Goal: Task Accomplishment & Management: Manage account settings

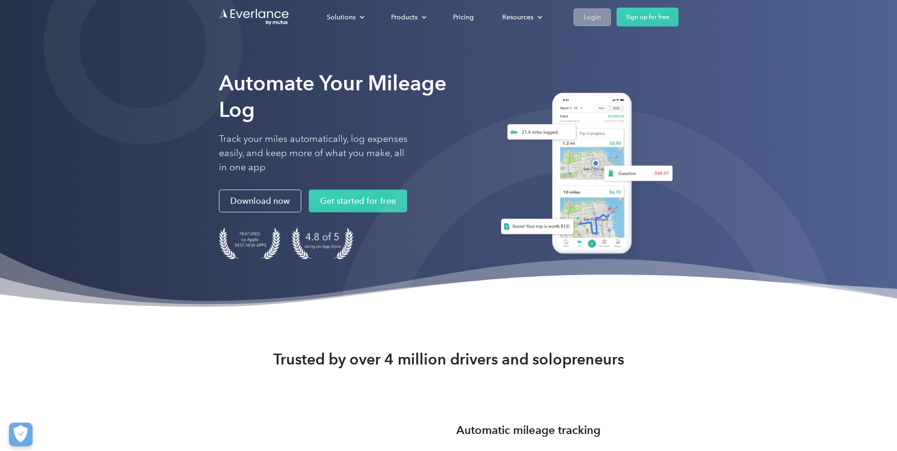
click at [591, 20] on div "Login" at bounding box center [592, 17] width 17 height 12
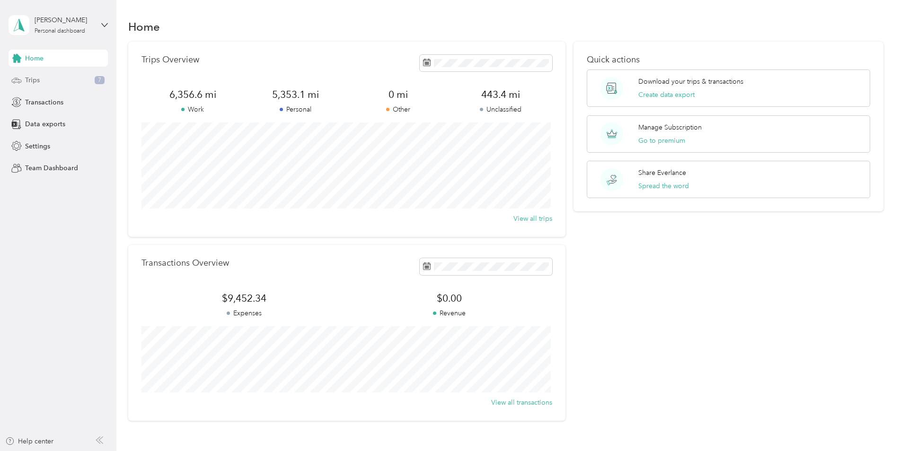
click at [29, 80] on span "Trips" at bounding box center [32, 80] width 15 height 10
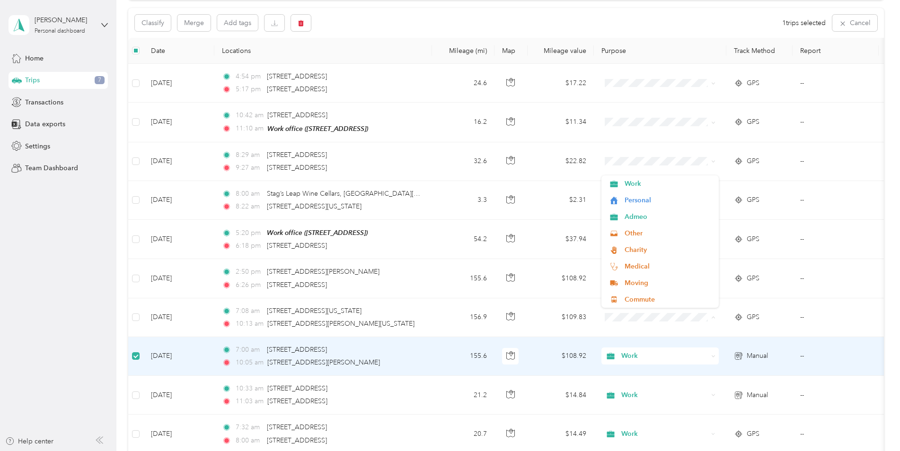
scroll to position [94, 0]
click at [304, 23] on icon "button" at bounding box center [300, 24] width 7 height 7
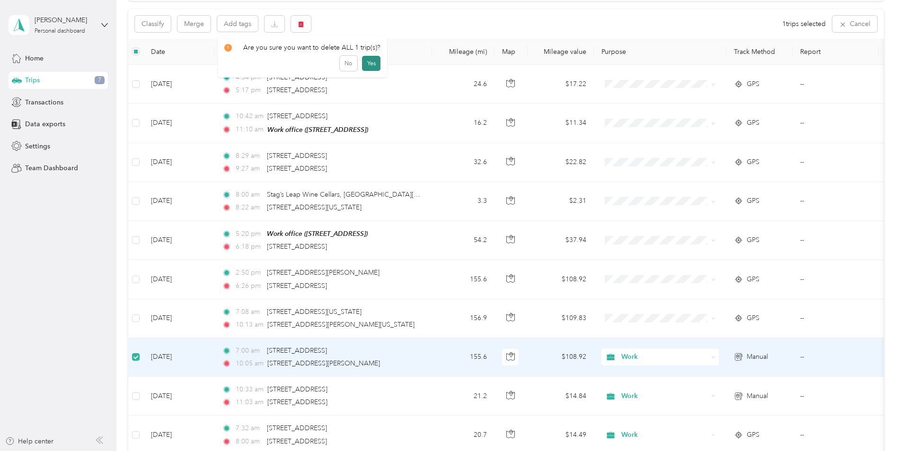
click at [366, 67] on button "Yes" at bounding box center [371, 63] width 18 height 15
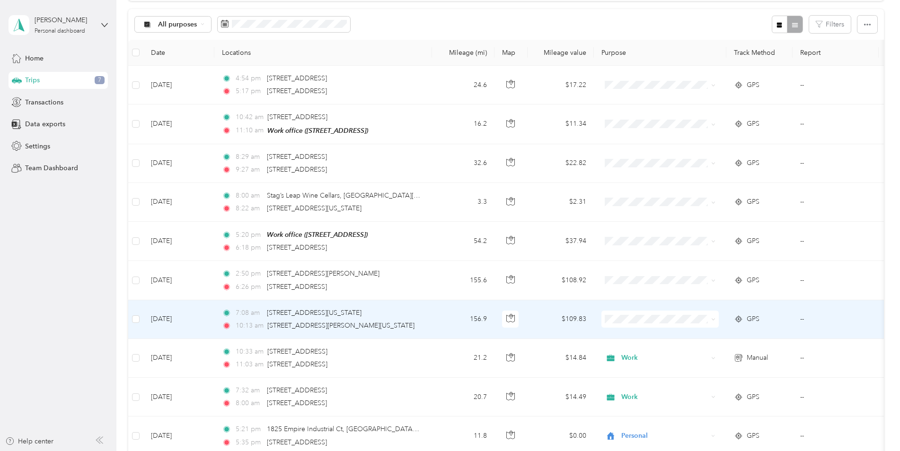
click at [627, 184] on span "Work" at bounding box center [667, 185] width 87 height 10
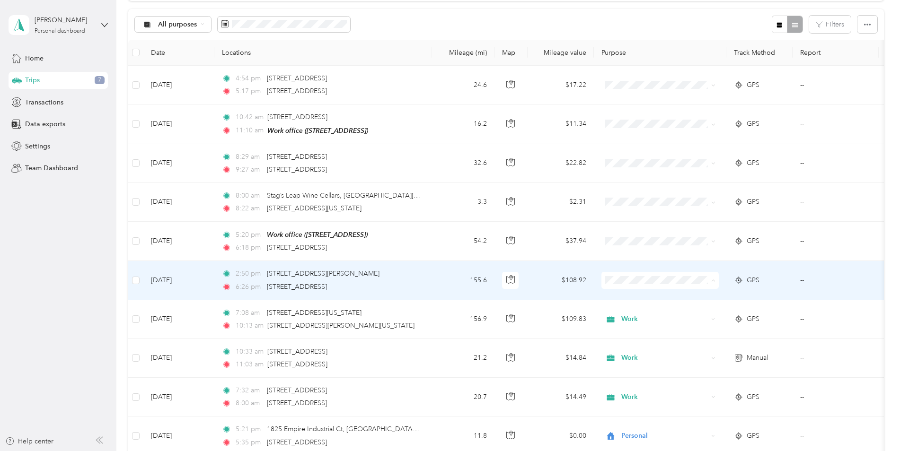
click at [626, 292] on span "Work" at bounding box center [667, 297] width 87 height 10
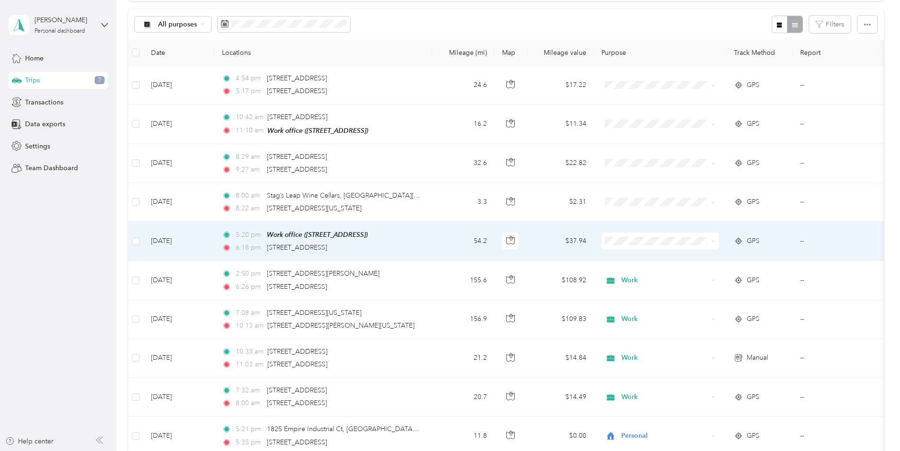
click at [634, 273] on span "Personal" at bounding box center [667, 275] width 87 height 10
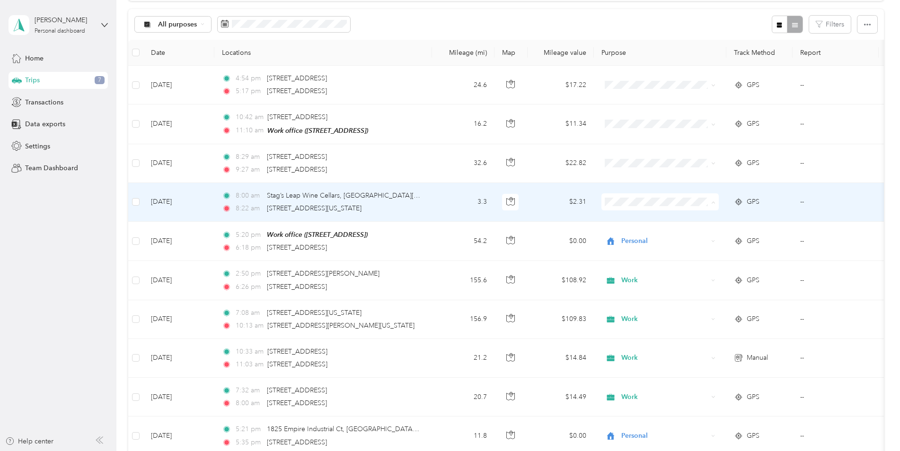
click at [631, 234] on span "Personal" at bounding box center [667, 236] width 87 height 10
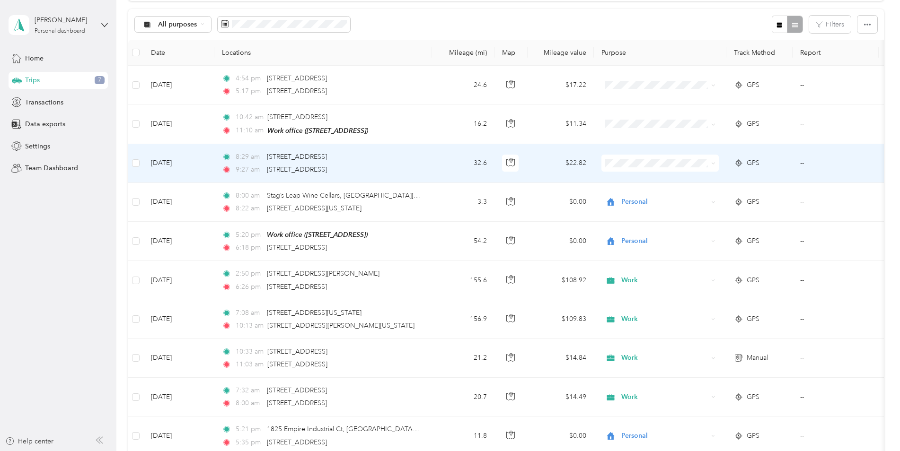
click at [638, 197] on span "Personal" at bounding box center [667, 195] width 87 height 10
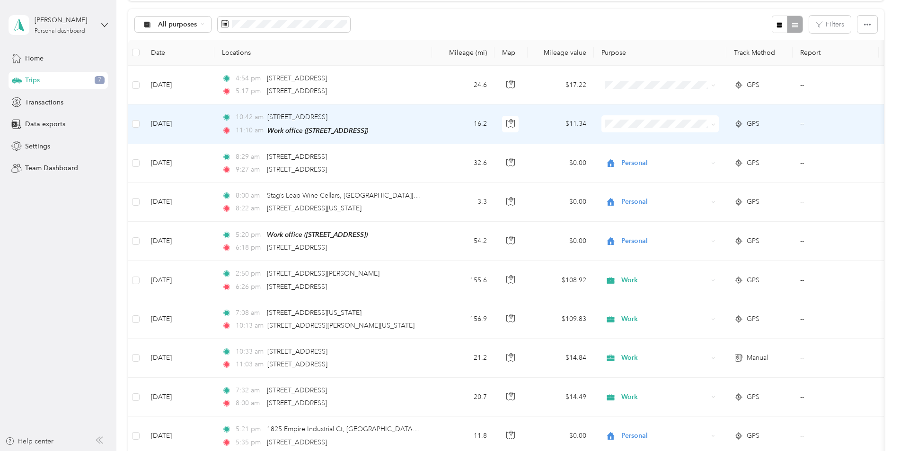
click at [634, 158] on span "Personal" at bounding box center [667, 156] width 87 height 10
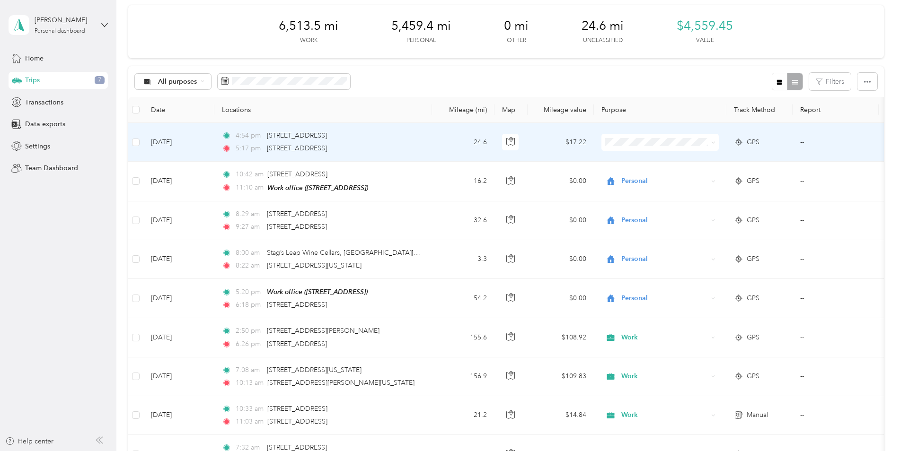
scroll to position [0, 0]
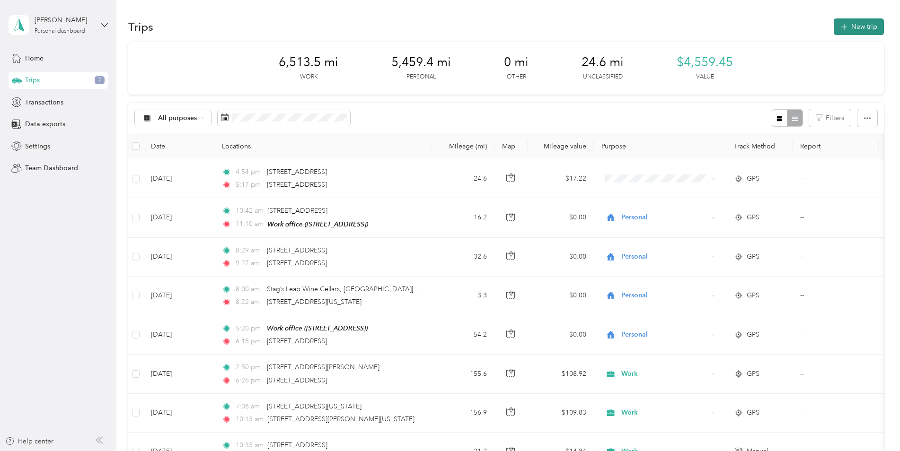
click at [852, 26] on button "New trip" at bounding box center [858, 26] width 50 height 17
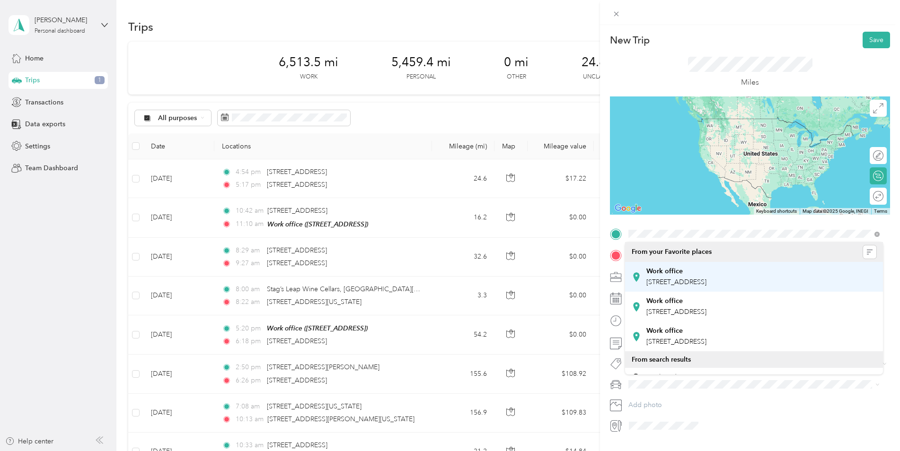
click at [684, 278] on span "2557 Napa Valley Corporate Dr, Napa, CA, United States , 94558, Napa, CA, Unite…" at bounding box center [676, 282] width 60 height 8
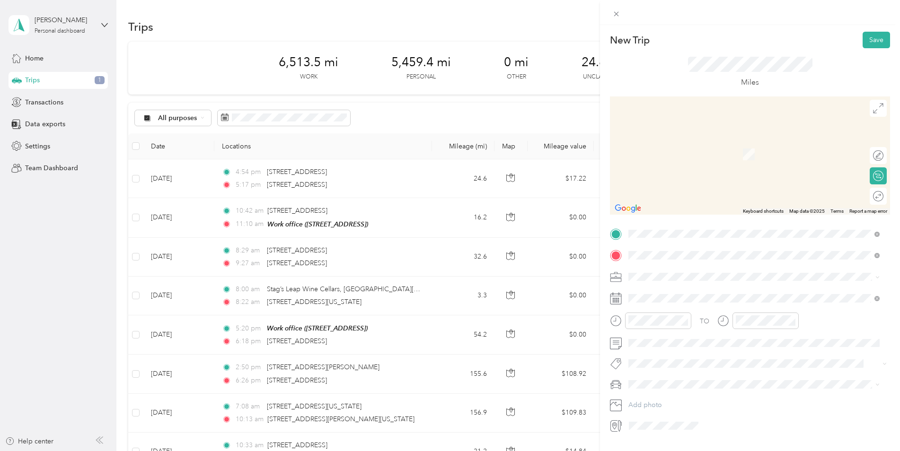
click at [668, 313] on span "Dry Creek Rd Geyserville, California 95441, United States" at bounding box center [733, 309] width 175 height 9
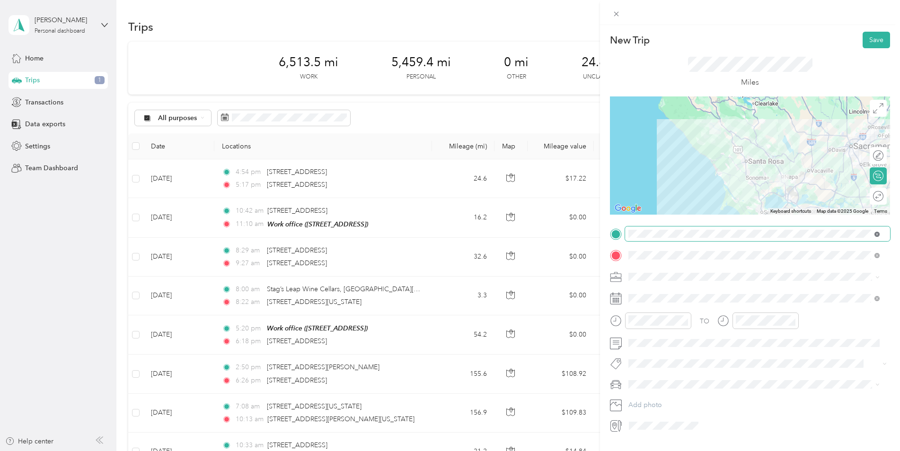
click at [877, 233] on icon at bounding box center [876, 234] width 5 height 5
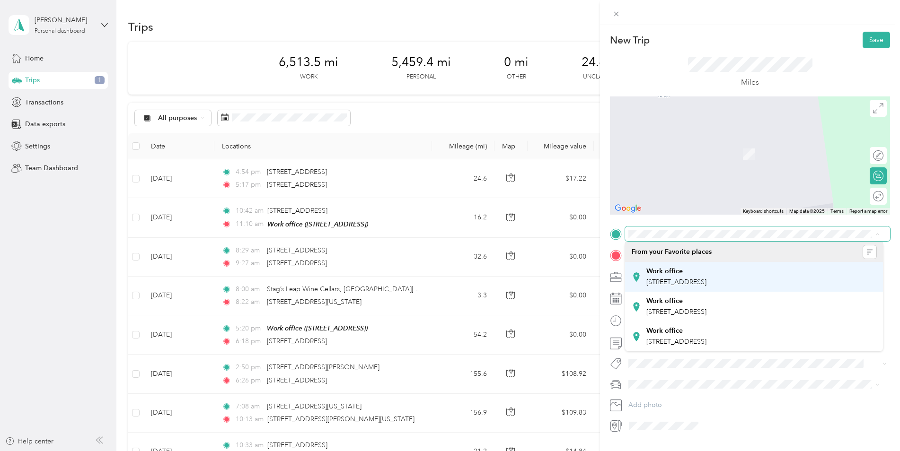
click at [699, 278] on span "2557 Napa Valley Corporate Dr, Napa, CA, United States , 94558, Napa, CA, Unite…" at bounding box center [676, 282] width 60 height 8
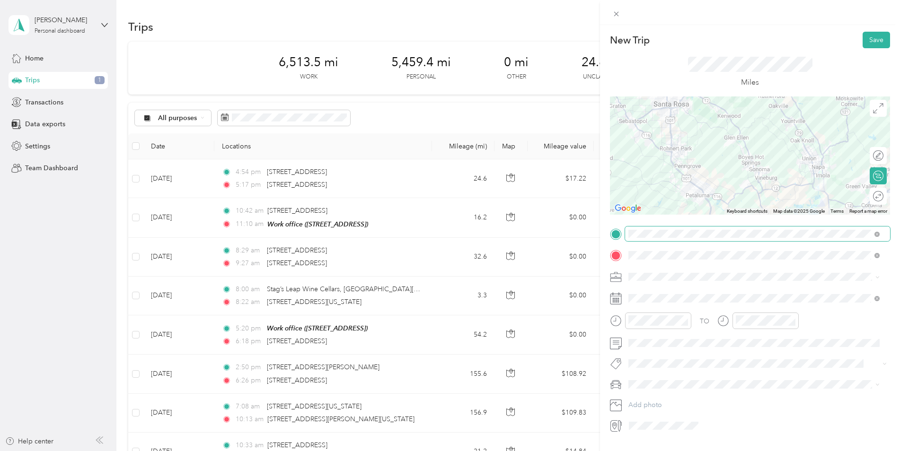
drag, startPoint x: 722, startPoint y: 165, endPoint x: 745, endPoint y: 187, distance: 31.8
click at [745, 187] on div at bounding box center [750, 155] width 280 height 118
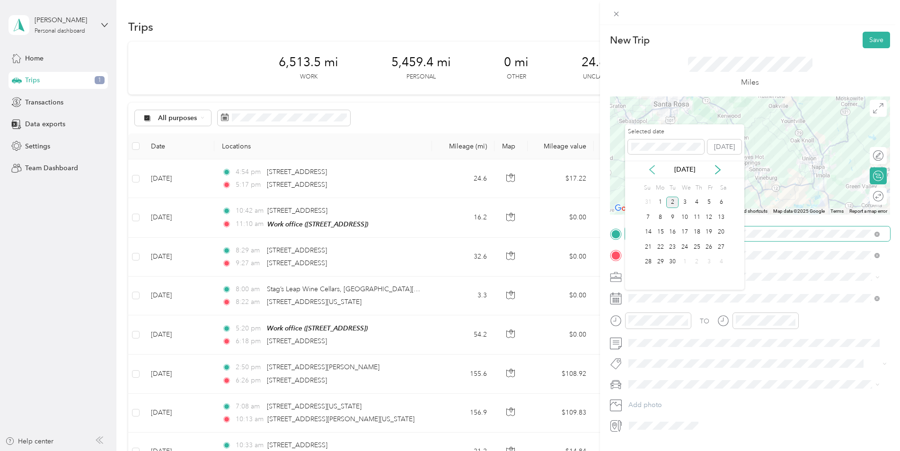
click at [655, 173] on icon at bounding box center [651, 169] width 9 height 9
click at [709, 260] on div "29" at bounding box center [709, 262] width 12 height 12
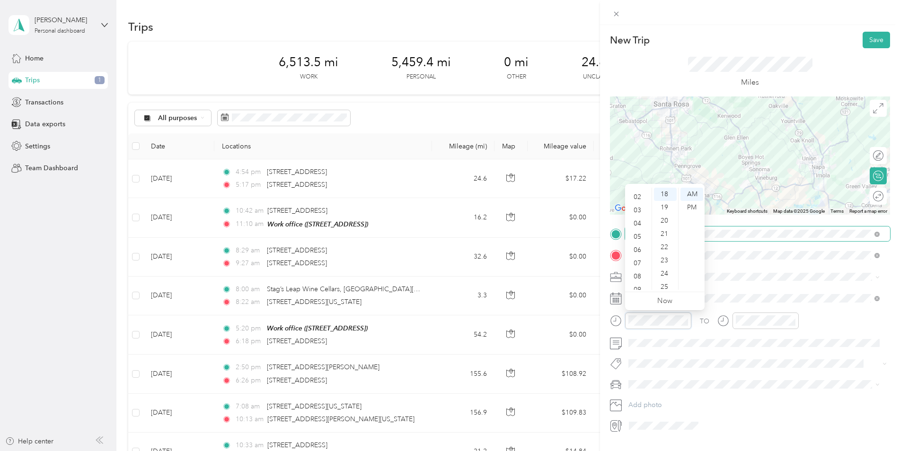
scroll to position [9, 0]
click at [639, 222] on div "03" at bounding box center [638, 224] width 23 height 13
click at [664, 256] on div "30" at bounding box center [665, 258] width 23 height 13
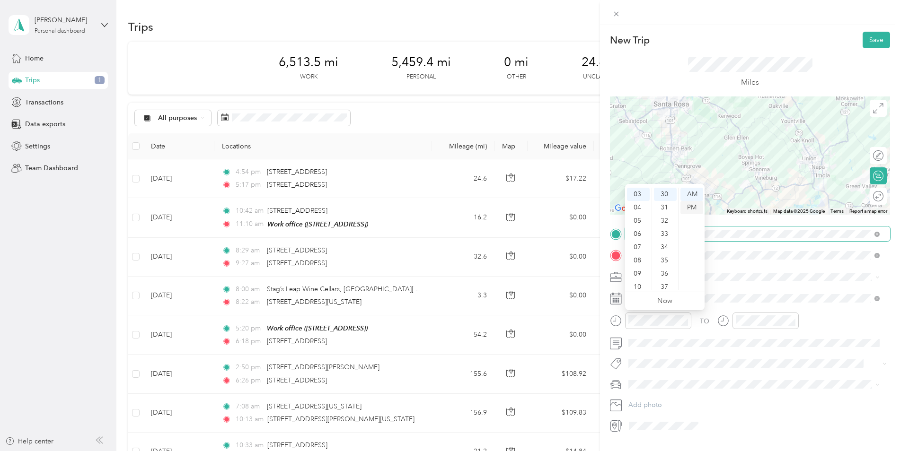
click at [694, 210] on div "PM" at bounding box center [691, 207] width 23 height 13
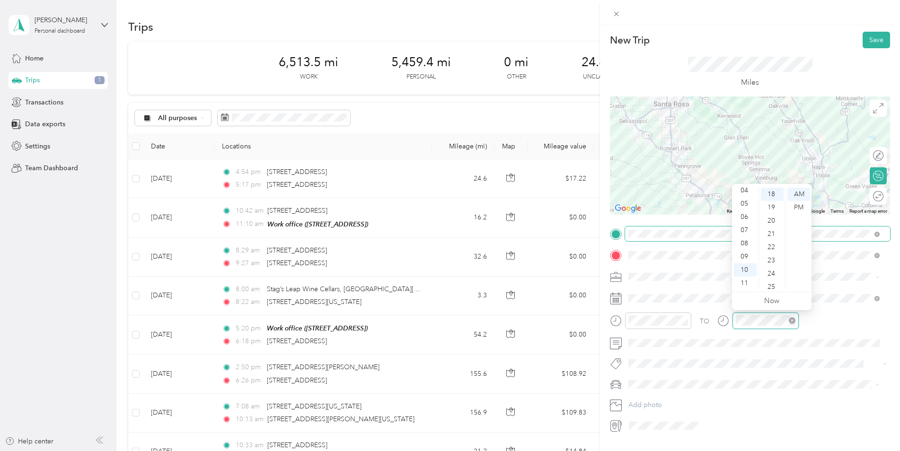
scroll to position [238, 0]
click at [745, 192] on div "04" at bounding box center [745, 190] width 23 height 13
click at [770, 218] on div "45" at bounding box center [772, 220] width 23 height 13
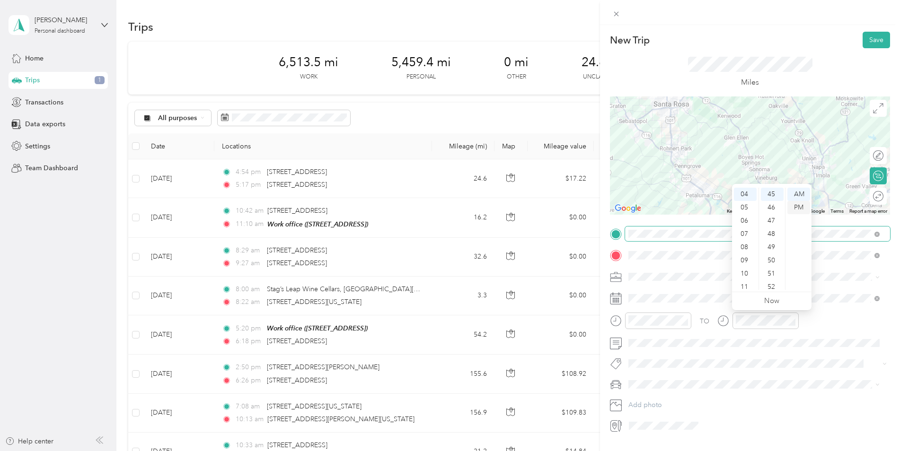
click at [797, 206] on div "PM" at bounding box center [798, 207] width 23 height 13
click at [836, 325] on div "TO" at bounding box center [750, 324] width 280 height 23
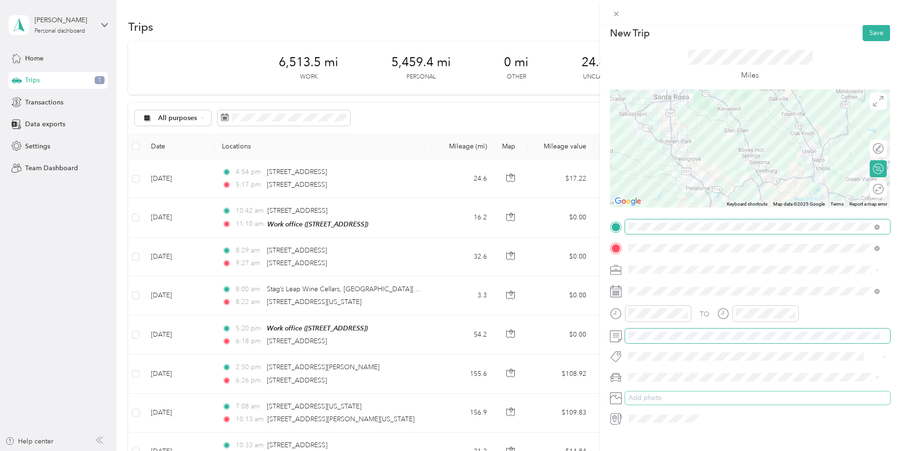
scroll to position [0, 0]
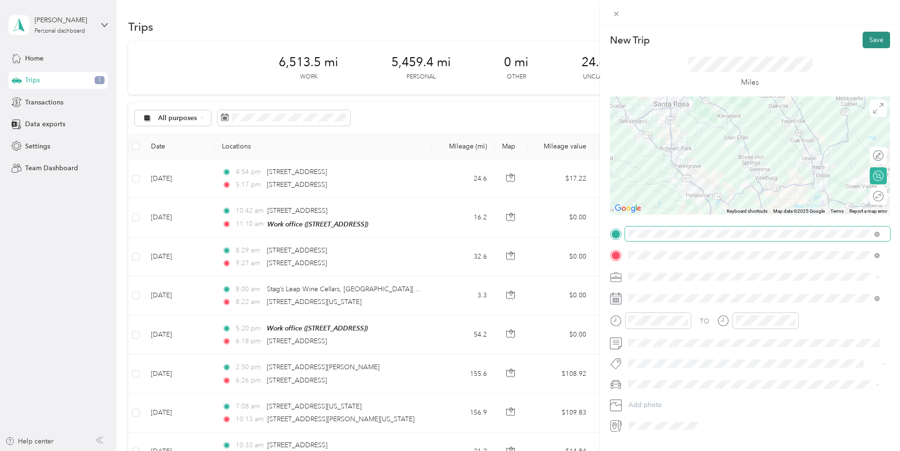
click at [869, 38] on button "Save" at bounding box center [875, 40] width 27 height 17
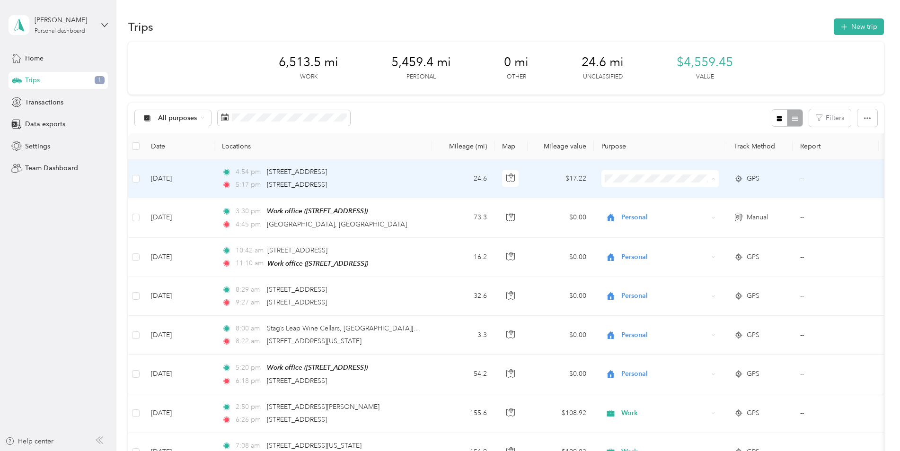
click at [636, 199] on li "Work" at bounding box center [659, 196] width 117 height 17
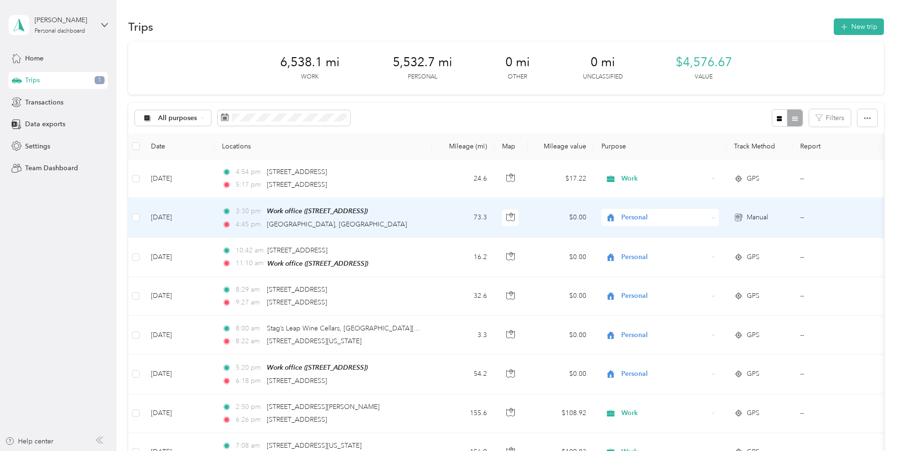
click at [632, 217] on span "Personal" at bounding box center [664, 217] width 87 height 10
click at [631, 239] on li "Work" at bounding box center [659, 235] width 117 height 17
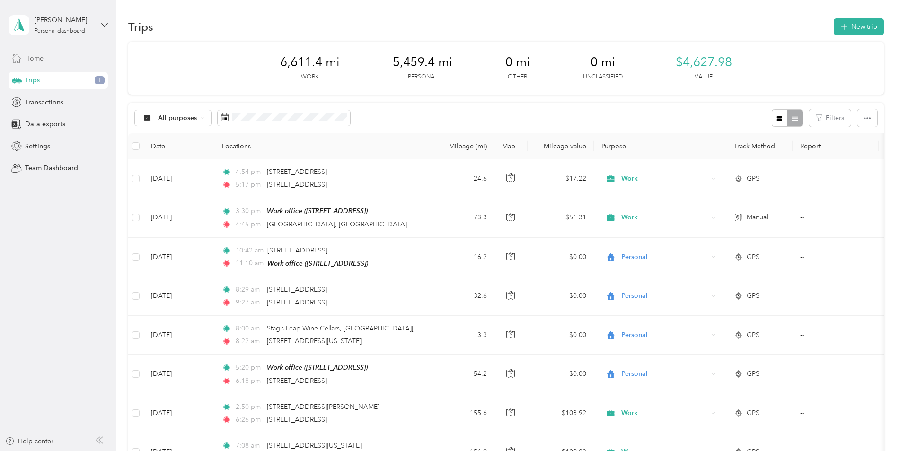
click at [40, 60] on span "Home" at bounding box center [34, 58] width 18 height 10
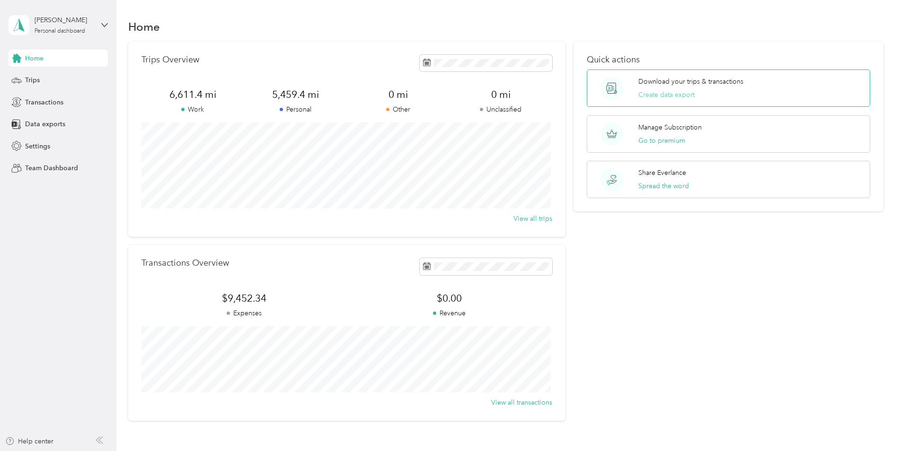
click at [672, 97] on button "Create data export" at bounding box center [666, 95] width 56 height 10
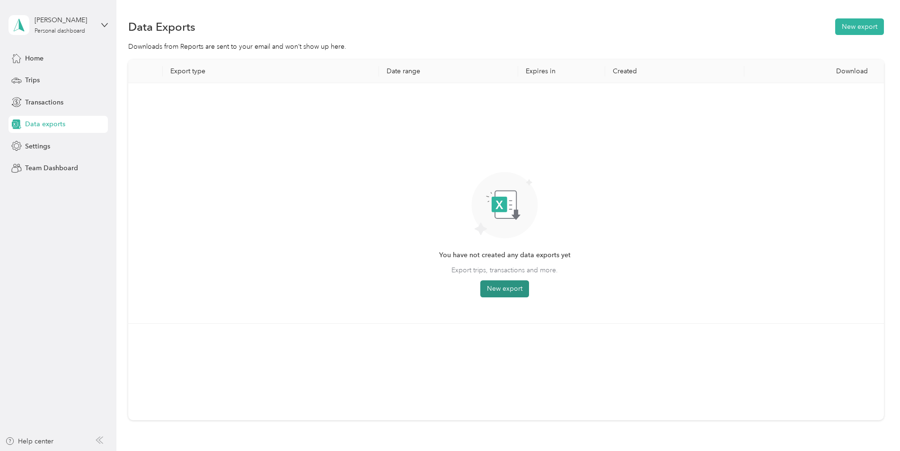
click at [514, 290] on button "New export" at bounding box center [504, 288] width 49 height 17
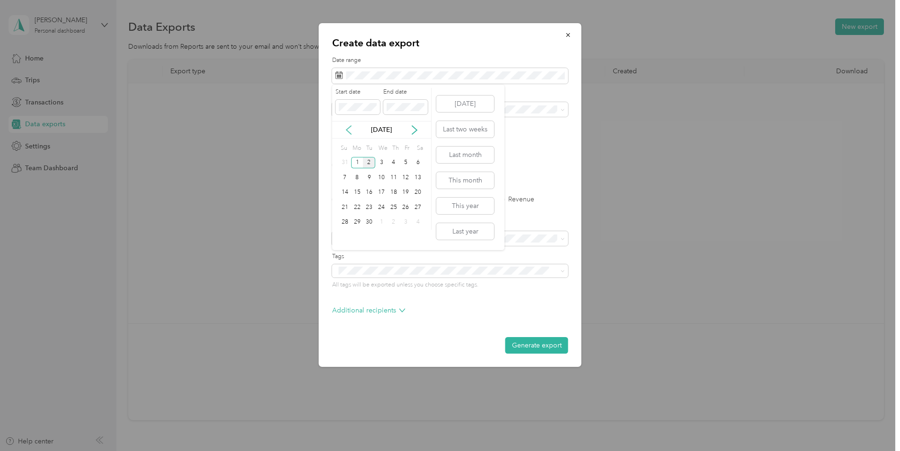
click at [350, 132] on icon at bounding box center [348, 129] width 9 height 9
click at [407, 158] on div "1" at bounding box center [406, 163] width 12 height 12
click at [345, 239] on div "31" at bounding box center [345, 237] width 12 height 12
click at [359, 140] on div "Work" at bounding box center [450, 143] width 223 height 10
click at [366, 198] on label "Trips" at bounding box center [371, 199] width 24 height 7
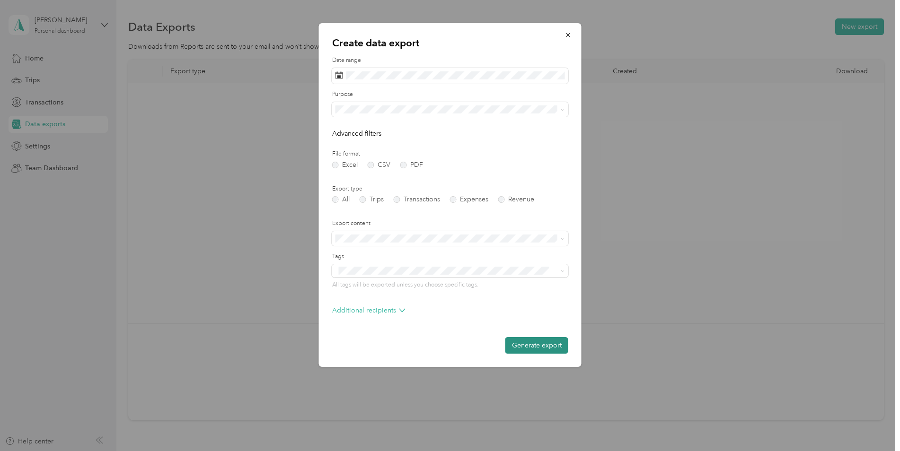
click at [548, 348] on button "Generate export" at bounding box center [536, 345] width 63 height 17
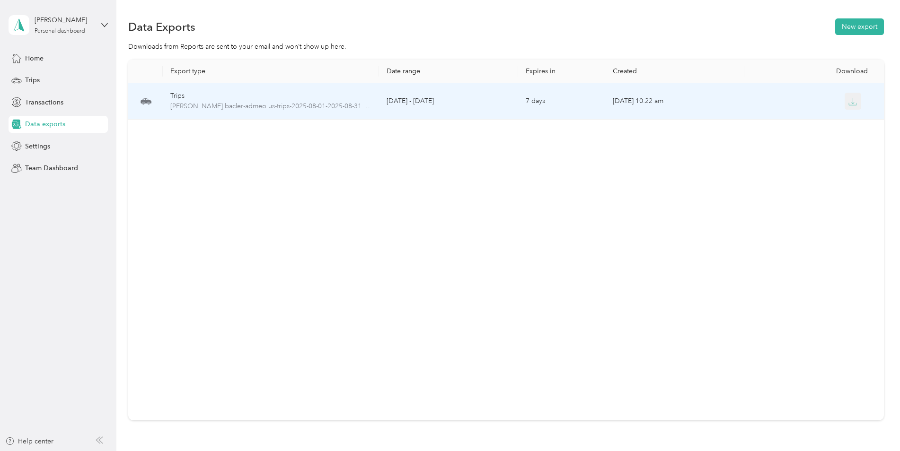
click at [852, 105] on icon "button" at bounding box center [852, 101] width 9 height 9
click at [781, 142] on div "Export type Date range Expires in Created Download Trips matthew.bacler-admeo.u…" at bounding box center [505, 240] width 755 height 361
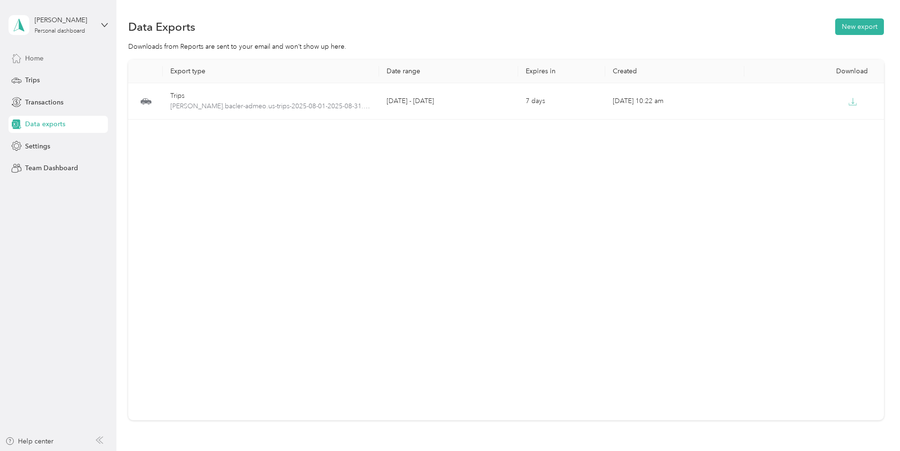
click at [29, 60] on span "Home" at bounding box center [34, 58] width 18 height 10
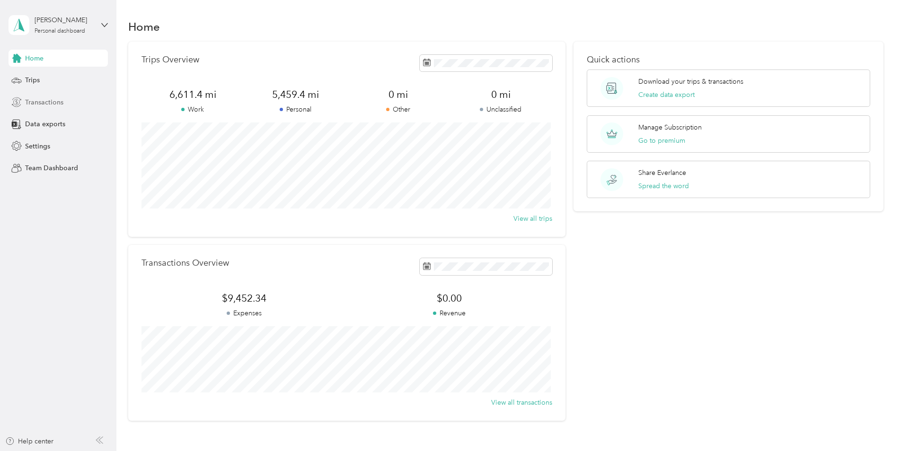
click at [47, 97] on span "Transactions" at bounding box center [44, 102] width 38 height 10
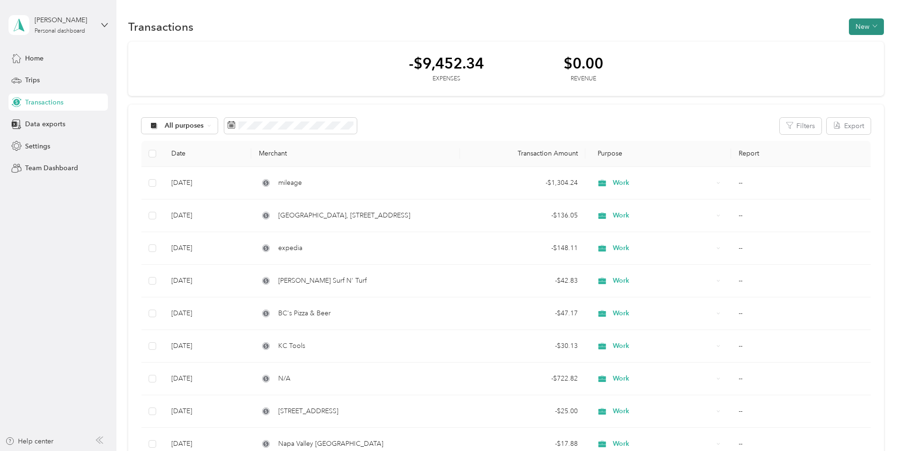
click at [860, 19] on button "New" at bounding box center [865, 26] width 35 height 17
click at [860, 45] on span "Expense" at bounding box center [861, 45] width 26 height 10
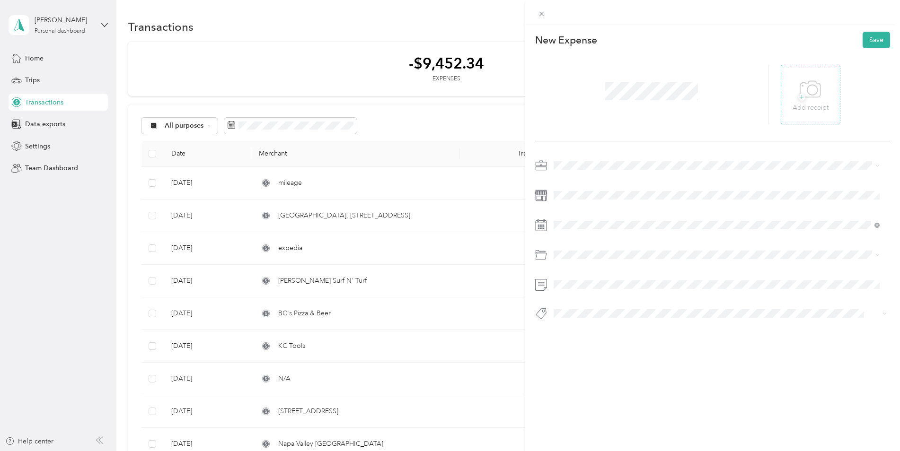
click at [802, 86] on icon at bounding box center [809, 90] width 21 height 26
click at [562, 184] on div "Work" at bounding box center [717, 182] width 320 height 10
click at [577, 276] on icon at bounding box center [576, 278] width 5 height 9
click at [571, 387] on div "31" at bounding box center [573, 386] width 12 height 12
click at [586, 296] on span "Business Travel" at bounding box center [579, 293] width 45 height 8
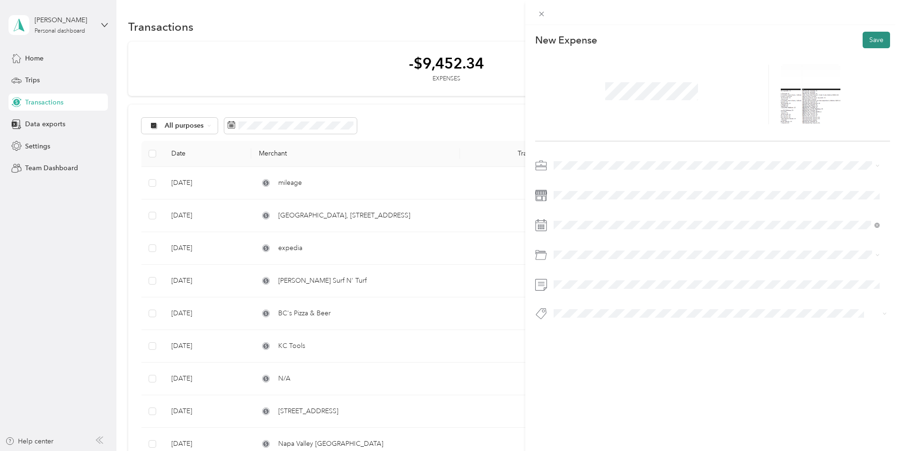
click at [868, 40] on button "Save" at bounding box center [875, 40] width 27 height 17
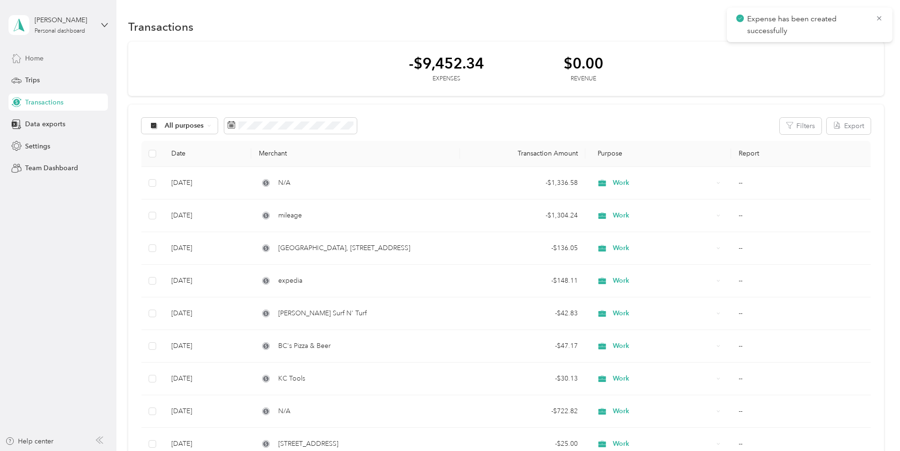
click at [34, 59] on span "Home" at bounding box center [34, 58] width 18 height 10
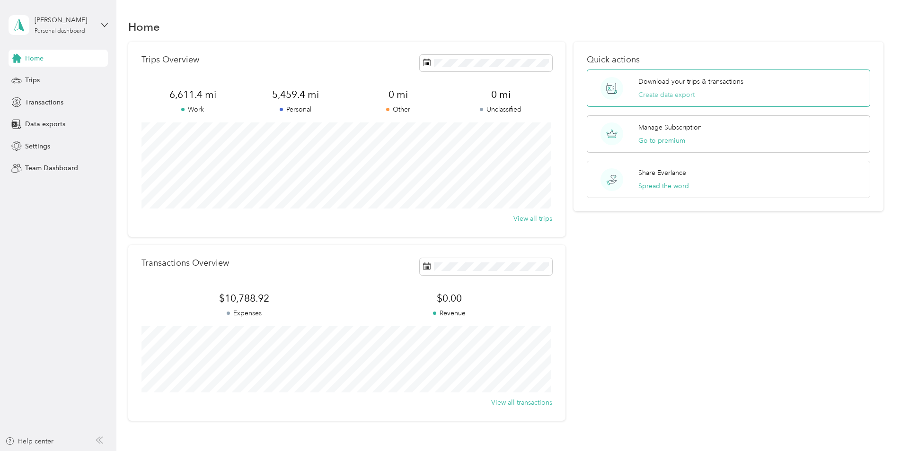
click at [651, 95] on button "Create data export" at bounding box center [666, 95] width 56 height 10
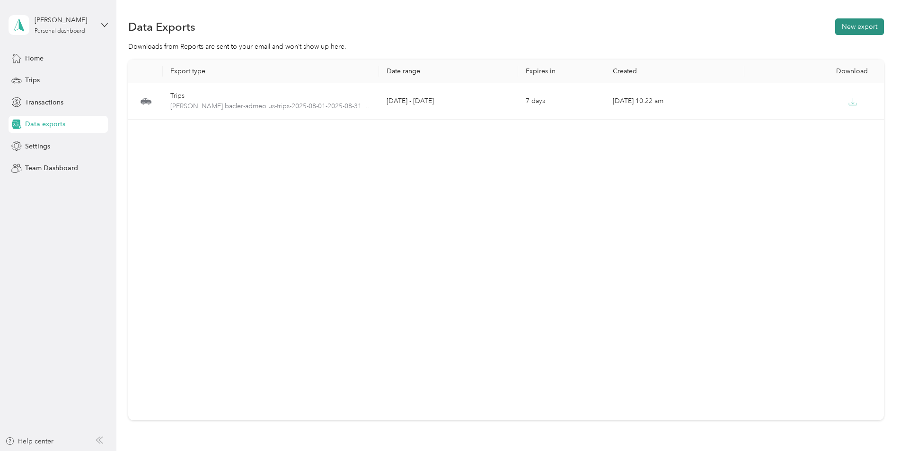
click at [850, 26] on button "New export" at bounding box center [859, 26] width 49 height 17
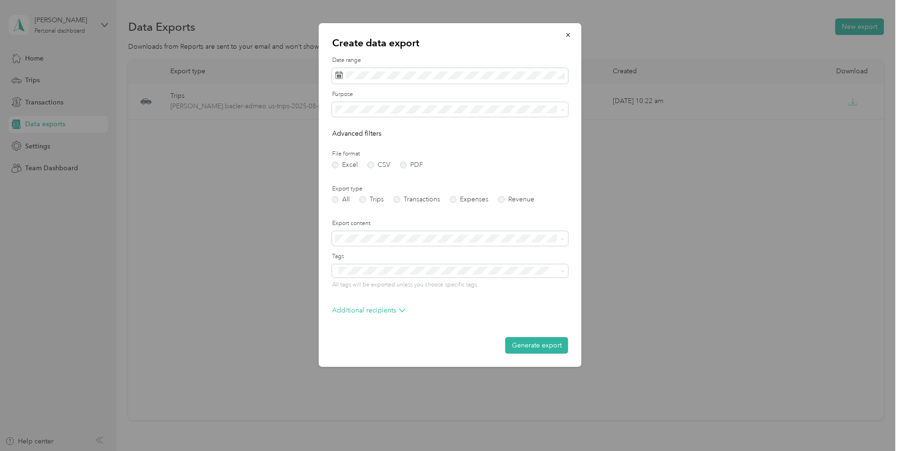
click at [361, 140] on div "Work" at bounding box center [450, 143] width 223 height 10
click at [529, 346] on button "Generate export" at bounding box center [536, 345] width 63 height 17
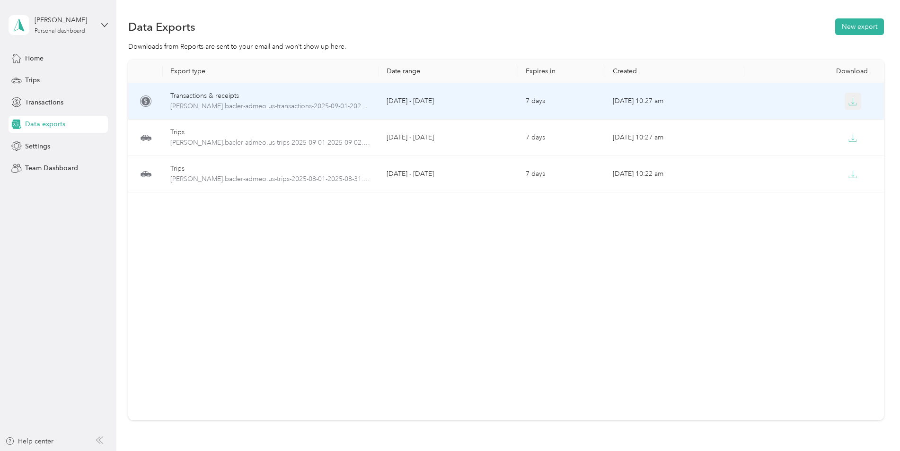
click at [849, 106] on button "button" at bounding box center [852, 101] width 17 height 17
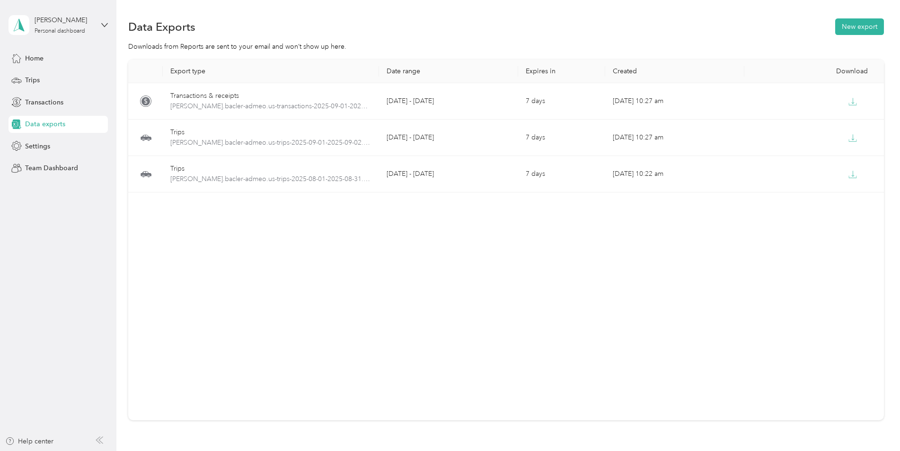
click at [538, 305] on div "Export type Date range Expires in Created Download Transactions & receipts matt…" at bounding box center [505, 240] width 755 height 361
click at [860, 20] on button "New export" at bounding box center [859, 26] width 49 height 17
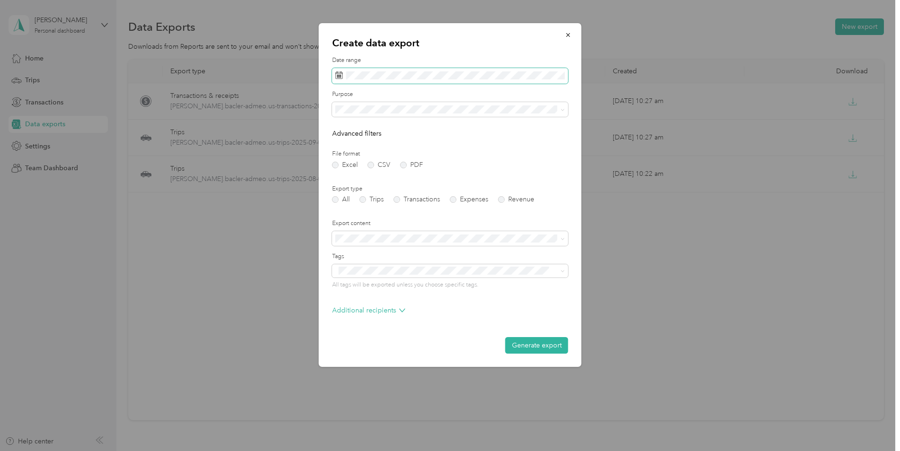
click at [382, 80] on span at bounding box center [450, 76] width 236 height 16
click at [342, 77] on icon at bounding box center [338, 75] width 7 height 7
click at [338, 74] on icon at bounding box center [339, 75] width 8 height 8
click at [344, 130] on icon at bounding box center [348, 129] width 9 height 9
click at [404, 164] on div "1" at bounding box center [406, 163] width 12 height 12
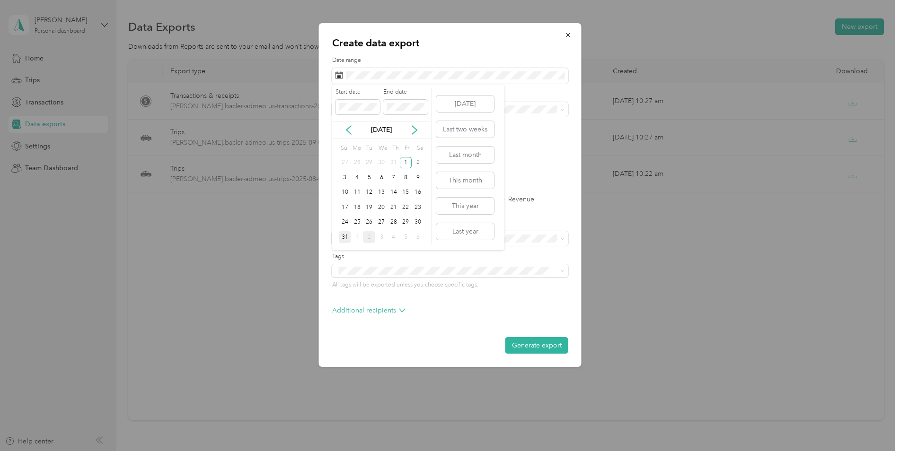
click at [341, 236] on div "31" at bounding box center [345, 237] width 12 height 12
click at [349, 143] on span "Work" at bounding box center [347, 143] width 16 height 8
click at [533, 344] on button "Generate export" at bounding box center [536, 345] width 63 height 17
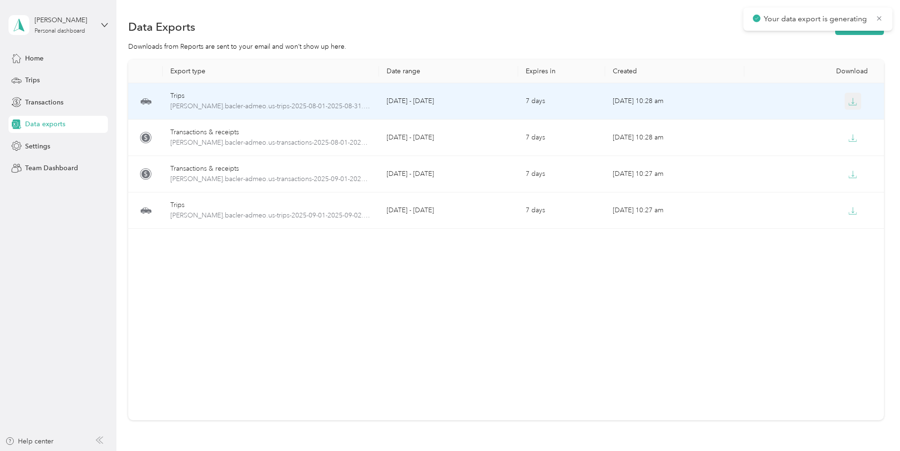
click at [850, 102] on icon "button" at bounding box center [852, 101] width 9 height 9
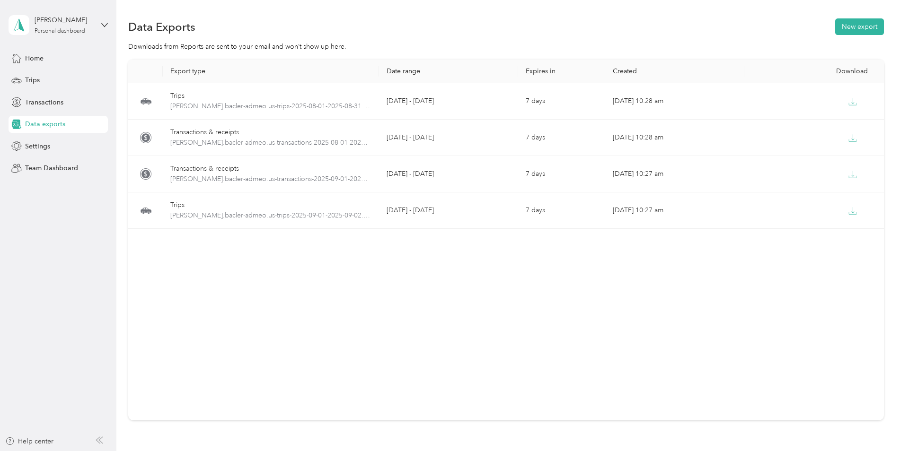
drag, startPoint x: 784, startPoint y: 280, endPoint x: 806, endPoint y: 244, distance: 42.0
click at [784, 280] on div "Export type Date range Expires in Created Download Trips matthew.bacler-admeo.u…" at bounding box center [505, 240] width 755 height 361
click at [861, 23] on button "New export" at bounding box center [859, 26] width 49 height 17
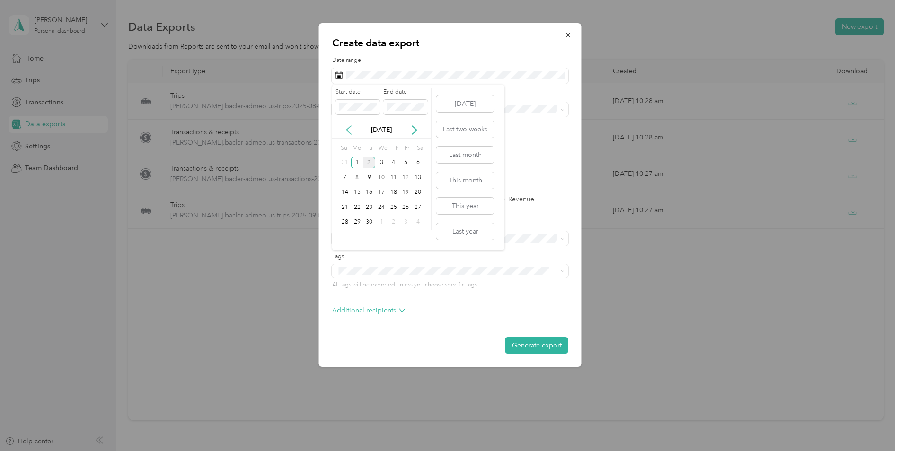
click at [349, 131] on icon at bounding box center [348, 129] width 9 height 9
click at [402, 162] on div "1" at bounding box center [406, 163] width 12 height 12
click at [343, 231] on div "31" at bounding box center [345, 237] width 12 height 12
click at [358, 144] on div "Work" at bounding box center [450, 143] width 223 height 10
click at [405, 165] on label "PDF" at bounding box center [411, 165] width 23 height 7
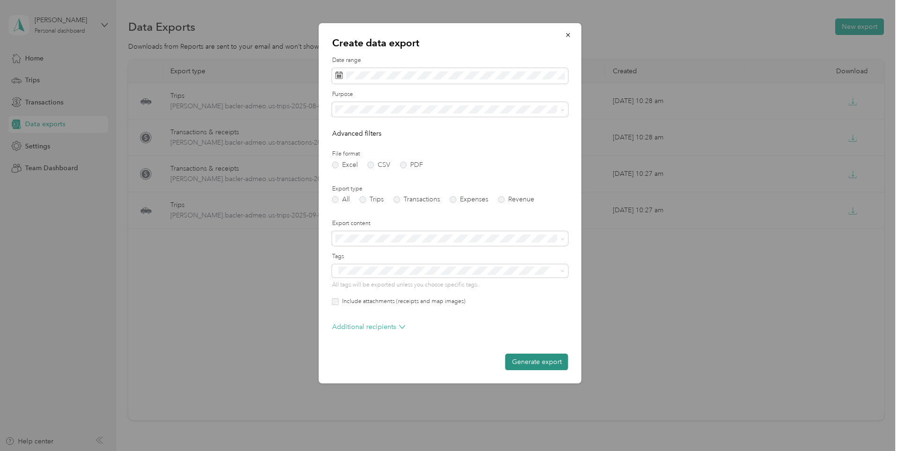
click at [537, 366] on button "Generate export" at bounding box center [536, 362] width 63 height 17
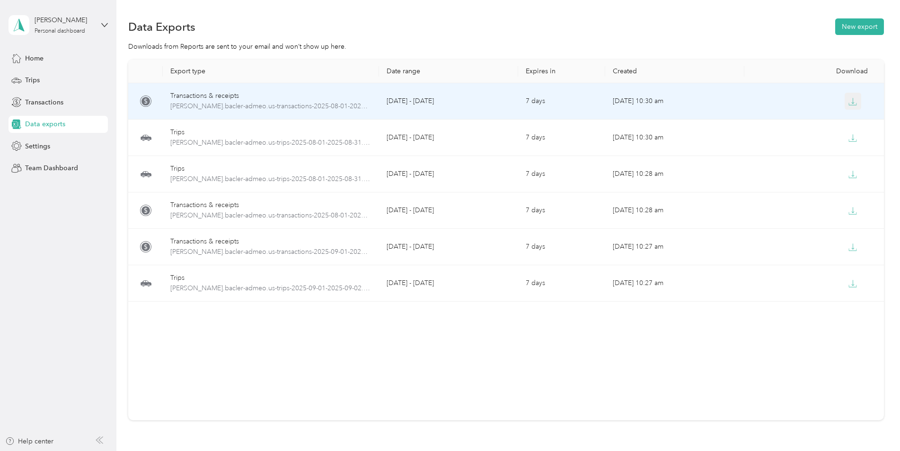
click at [849, 104] on icon "button" at bounding box center [852, 101] width 9 height 9
